Goal: Task Accomplishment & Management: Use online tool/utility

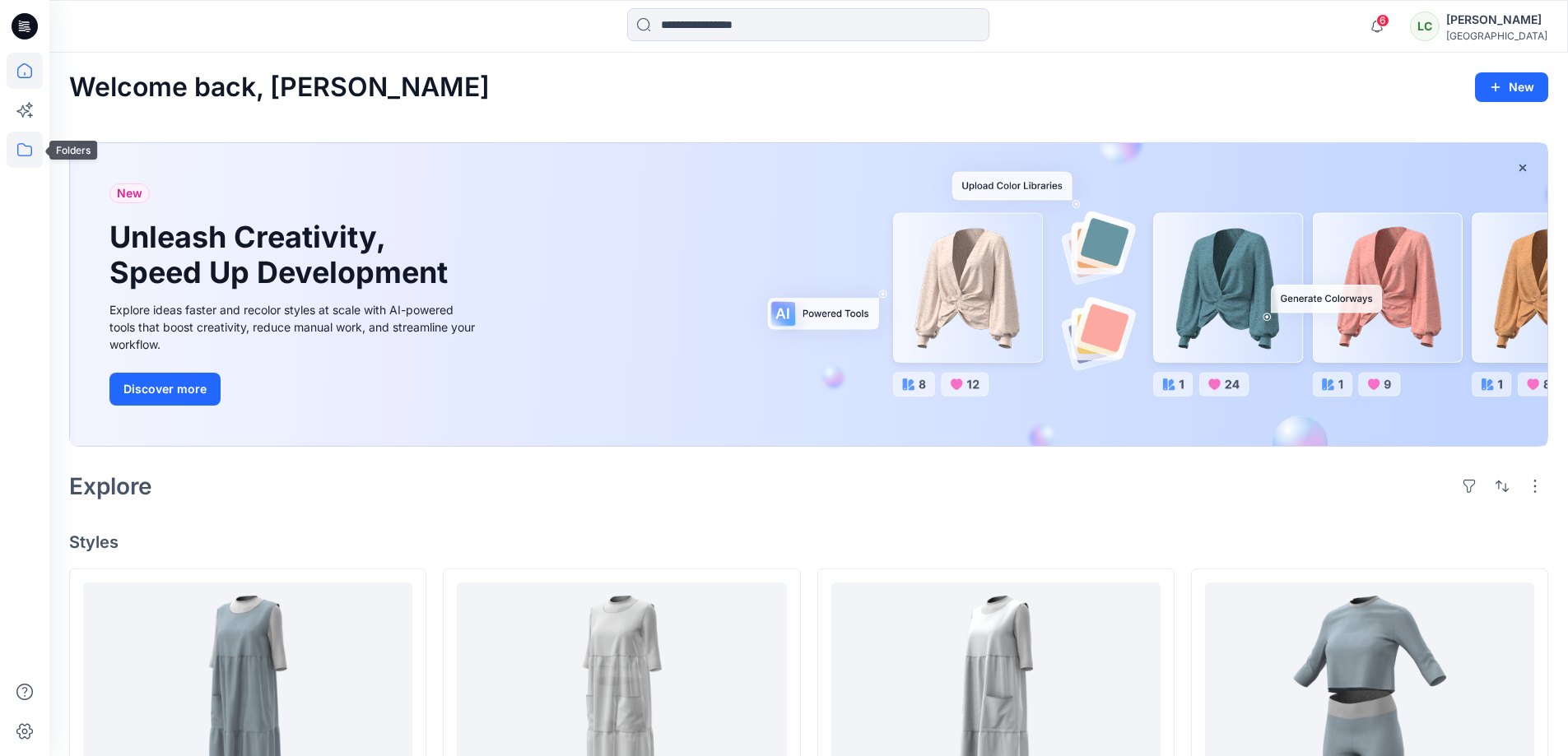
click at [19, 150] on icon at bounding box center [24, 149] width 36 height 36
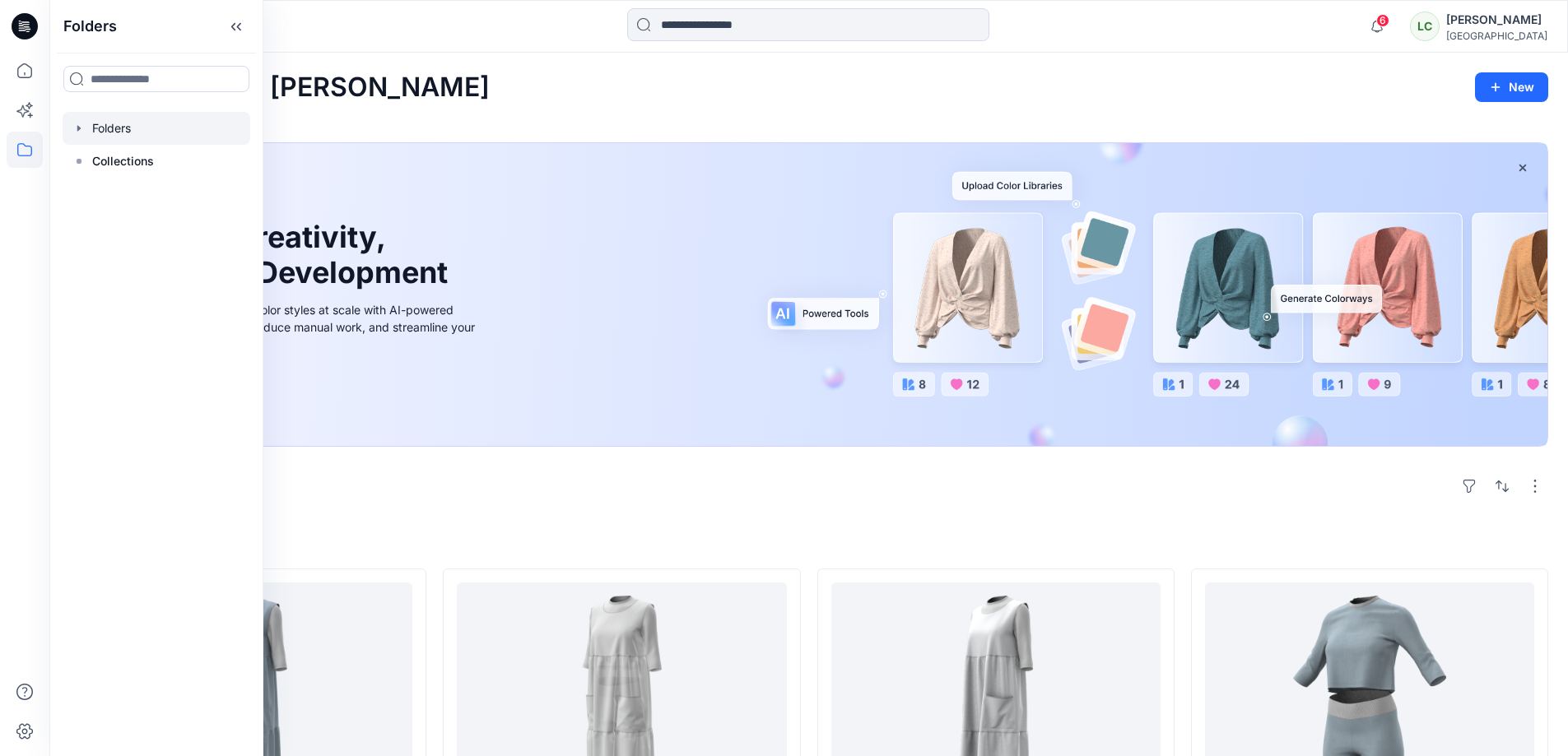
click at [78, 123] on icon "button" at bounding box center [79, 129] width 13 height 13
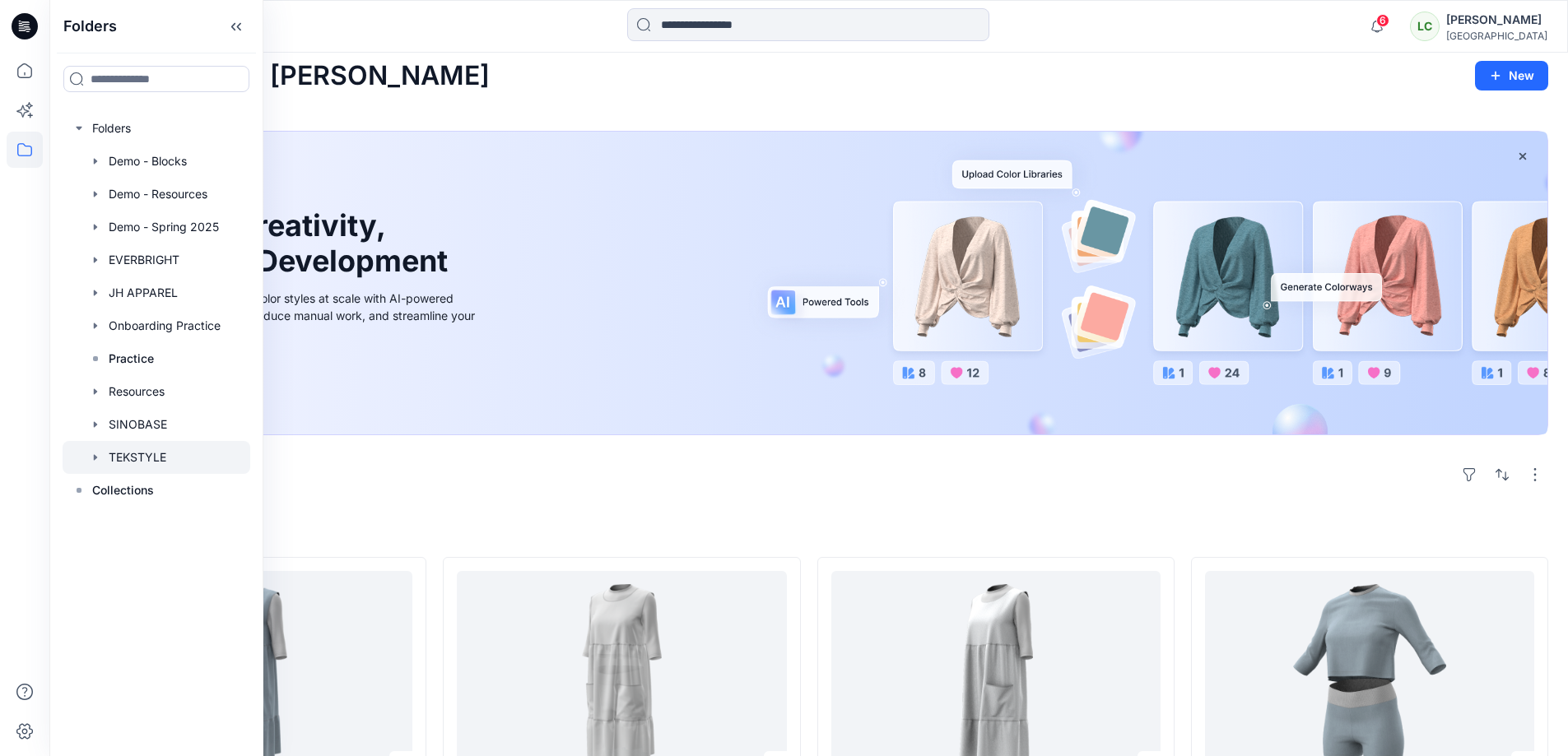
scroll to position [21, 0]
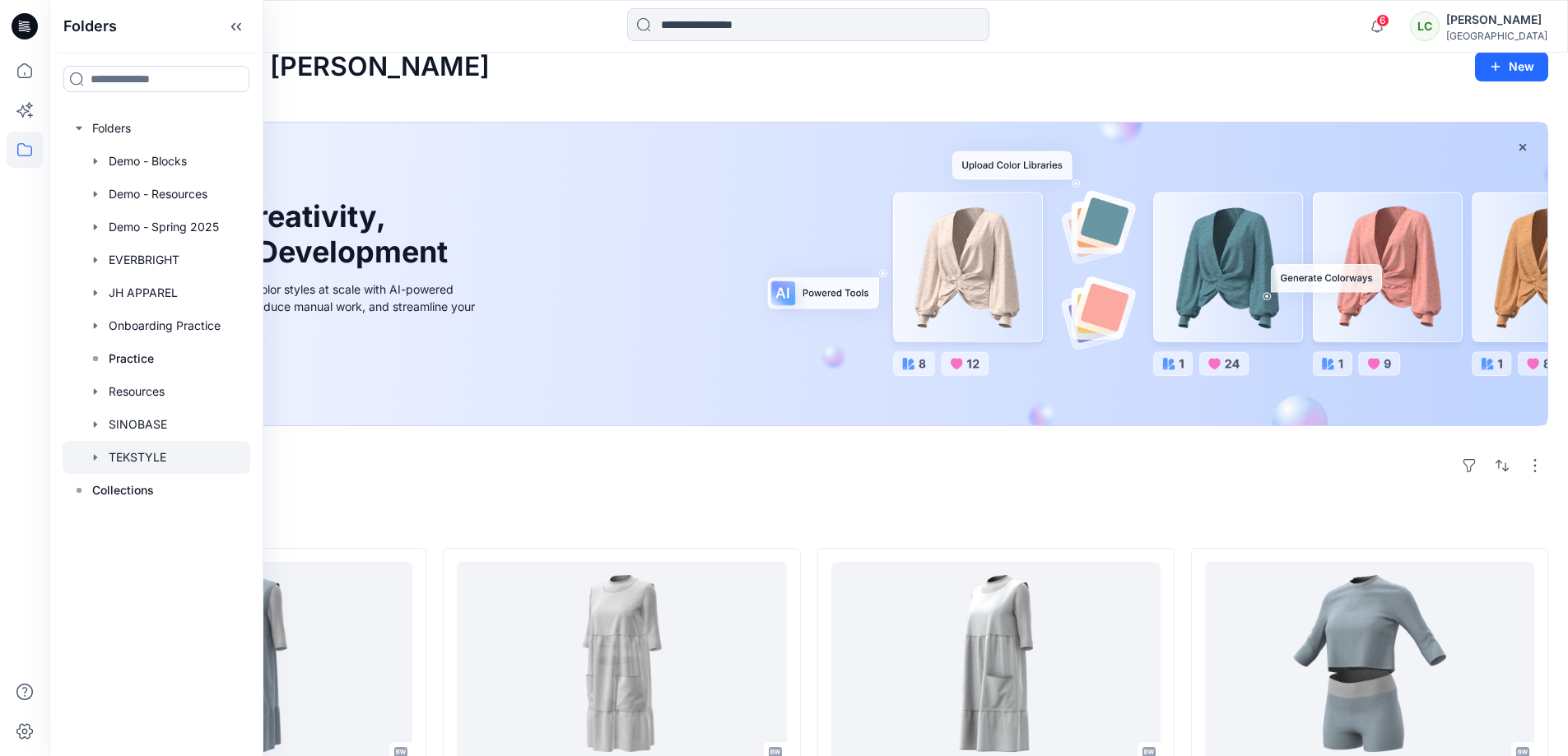
click at [159, 459] on div at bounding box center [156, 457] width 187 height 33
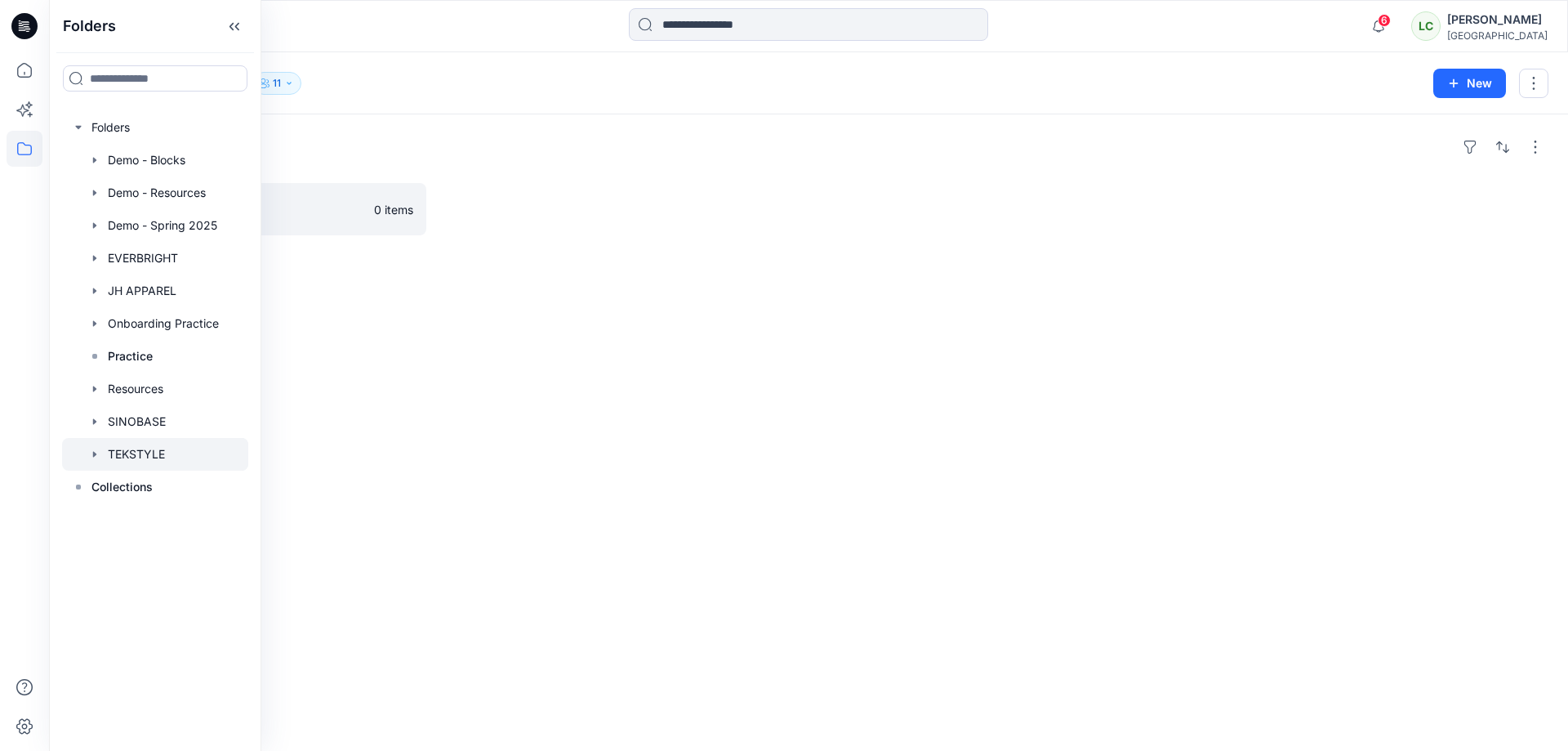
click at [355, 268] on div "Folders FA26 DEV 0 items" at bounding box center [808, 432] width 1519 height 636
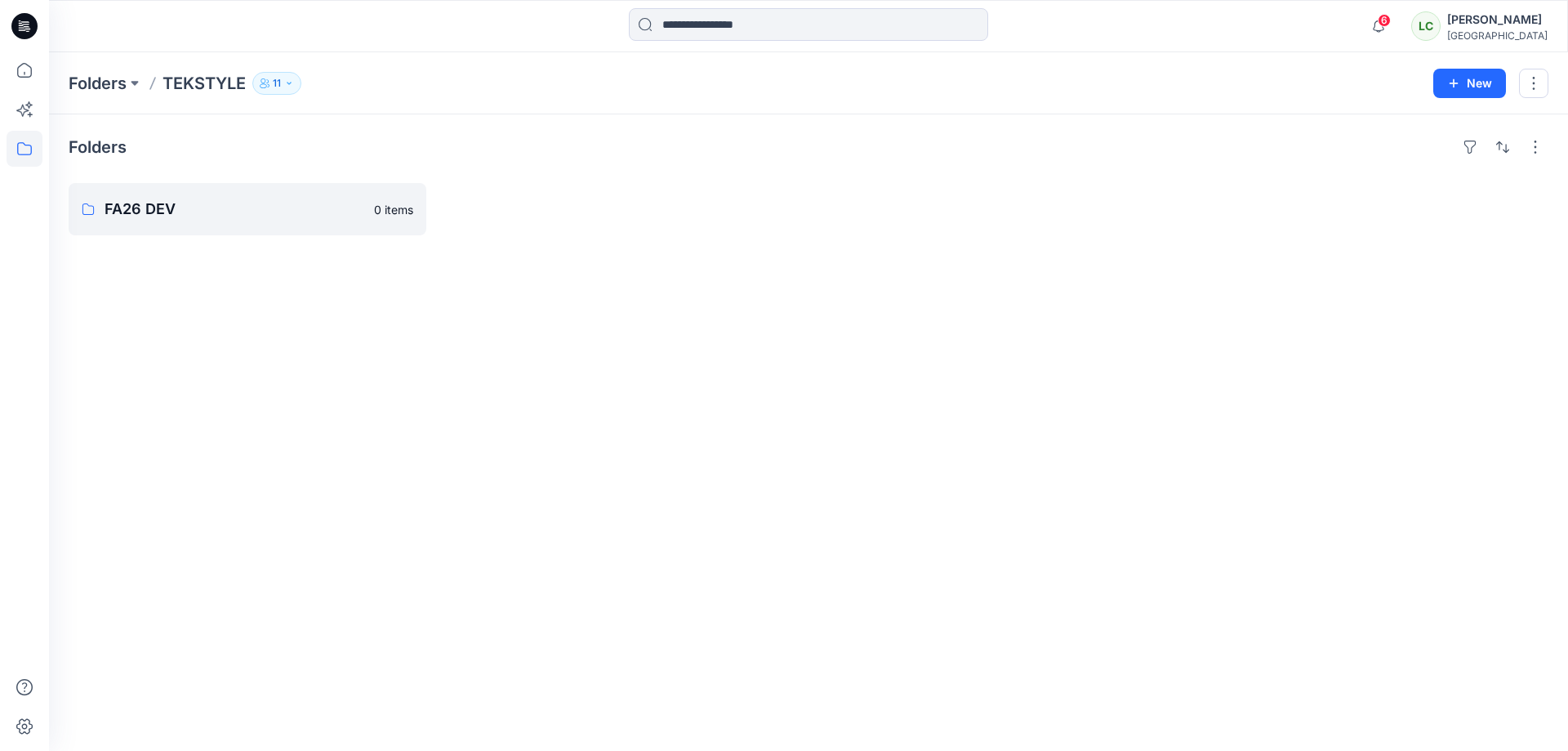
click at [1464, 76] on button "New" at bounding box center [1470, 83] width 73 height 30
click at [1405, 156] on p "New Folder" at bounding box center [1422, 156] width 60 height 18
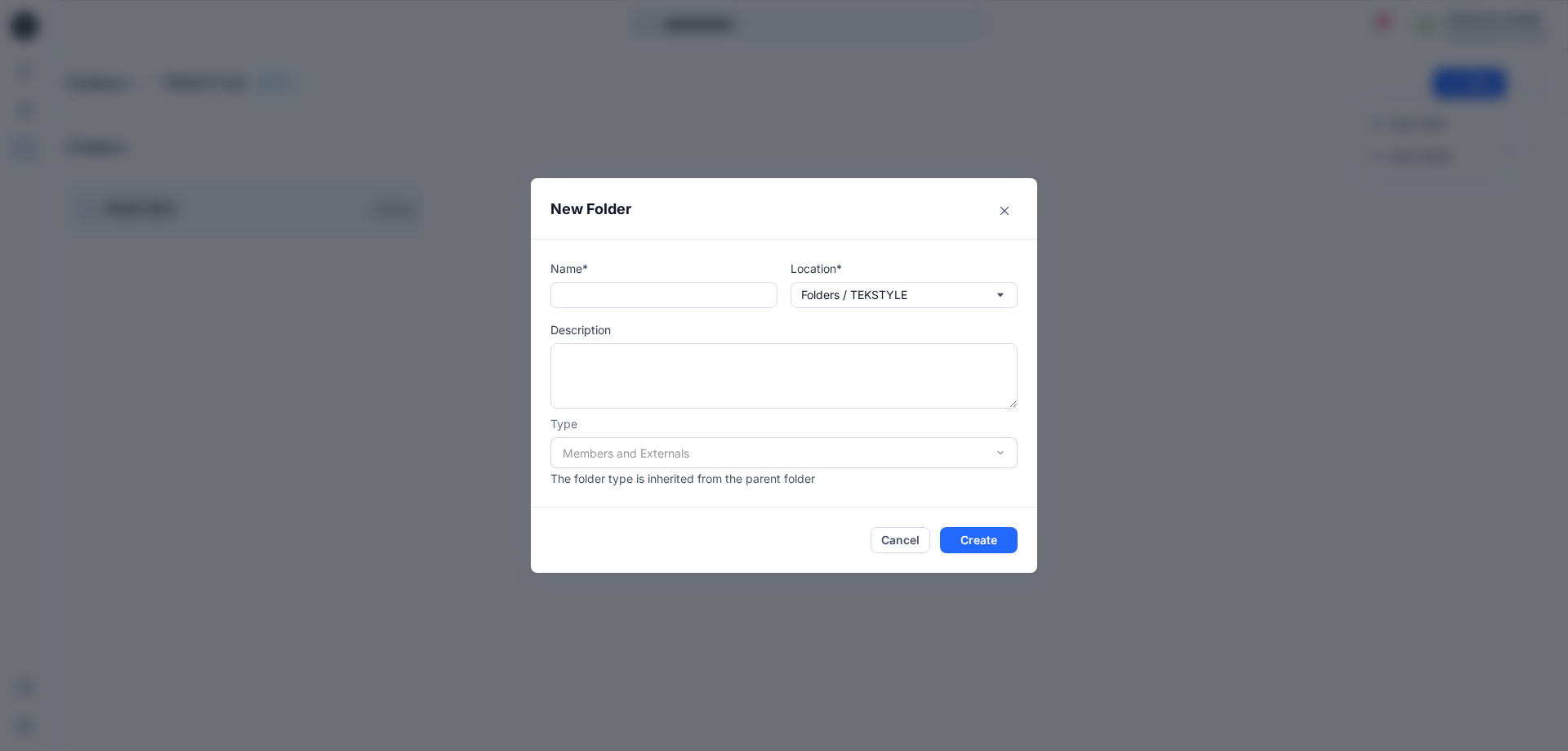
click at [696, 304] on input "text" at bounding box center [664, 294] width 227 height 26
type input "******"
click at [816, 367] on textarea at bounding box center [784, 376] width 467 height 66
click at [609, 368] on textarea at bounding box center [784, 376] width 467 height 66
type textarea "**********"
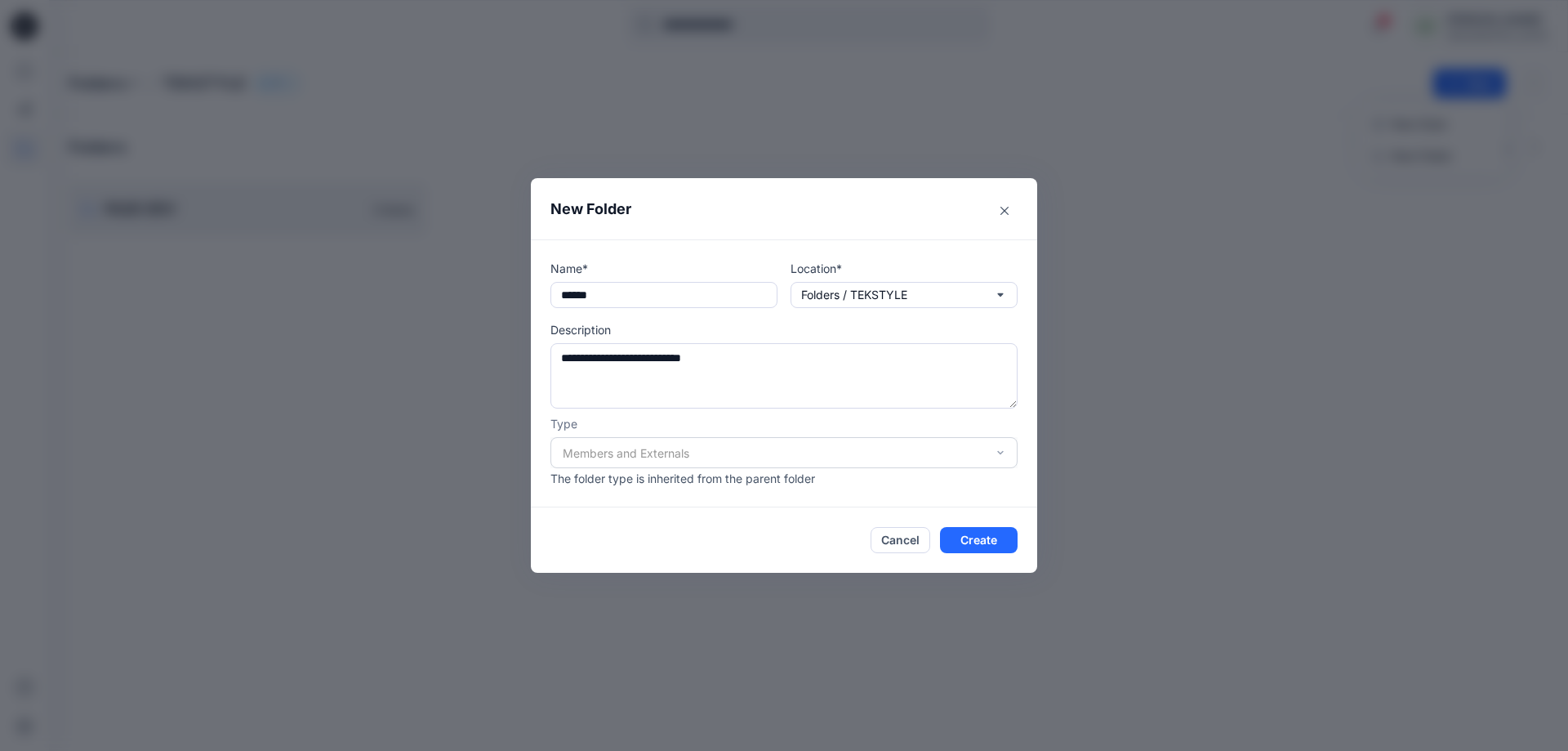
click at [699, 454] on div "Members and Externals" at bounding box center [784, 453] width 467 height 31
click at [939, 466] on div "Members and Externals" at bounding box center [784, 453] width 467 height 31
click at [1001, 544] on button "Create" at bounding box center [979, 540] width 78 height 26
